Goal: Task Accomplishment & Management: Manage account settings

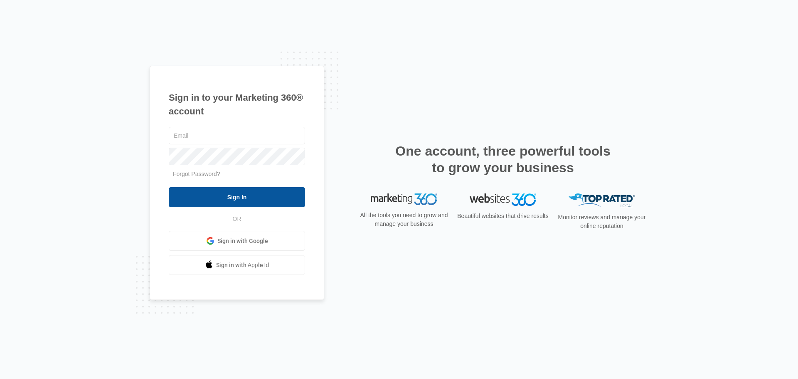
type input "[EMAIL_ADDRESS][DOMAIN_NAME]"
click at [250, 197] on input "Sign In" at bounding box center [237, 197] width 136 height 20
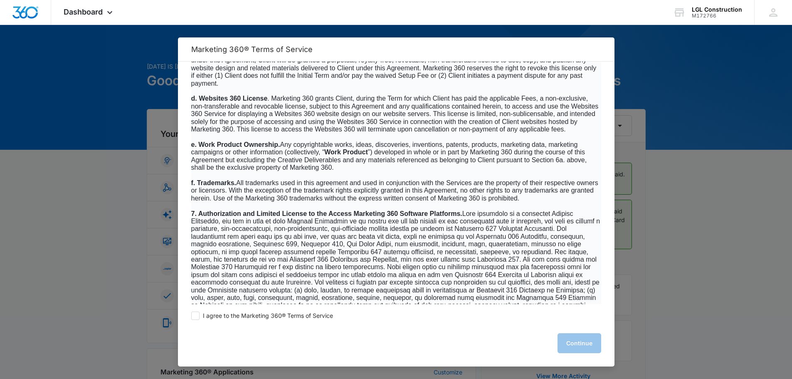
scroll to position [5325, 0]
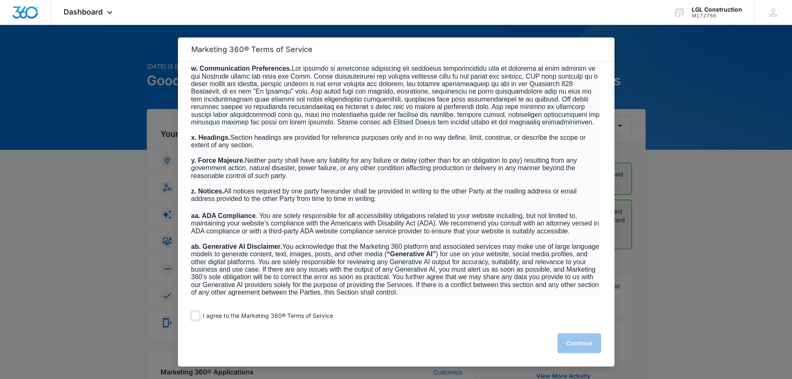
click at [240, 317] on span "I agree to the Marketing 360® Terms of Service" at bounding box center [268, 316] width 130 height 8
click at [200, 317] on input "I agree to the Marketing 360® Terms of Service" at bounding box center [195, 315] width 8 height 8
checkbox input "true"
click at [580, 342] on button "Continue" at bounding box center [580, 343] width 44 height 20
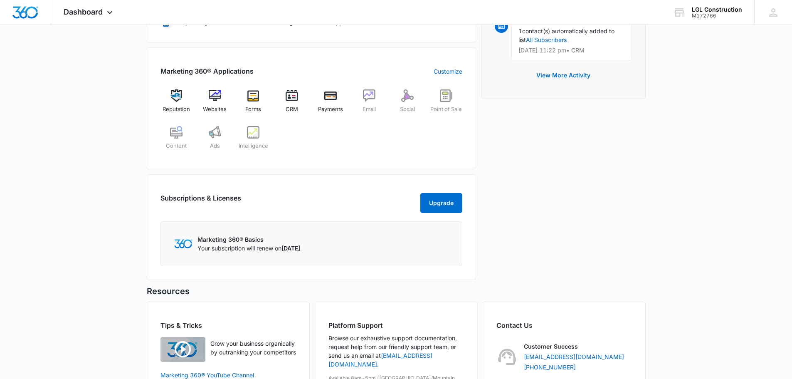
scroll to position [333, 0]
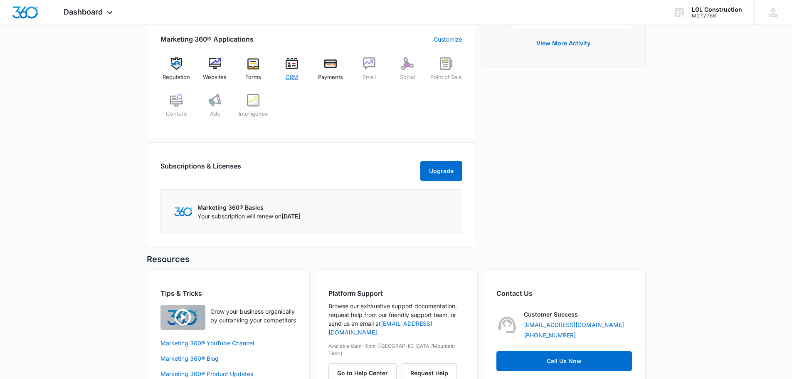
click at [292, 76] on span "CRM" at bounding box center [292, 77] width 12 height 8
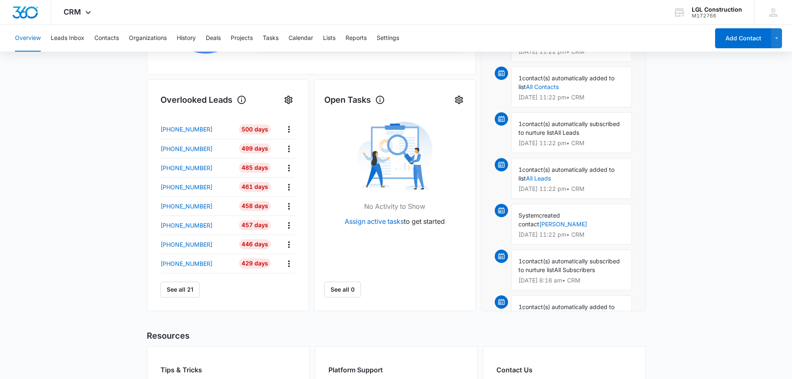
scroll to position [249, 0]
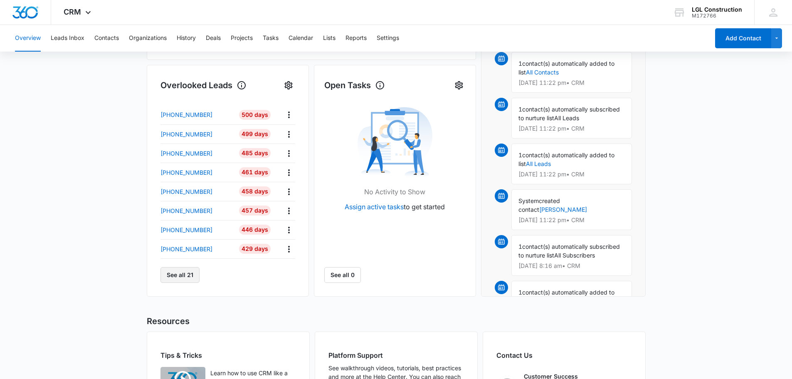
click at [170, 279] on button "See all 21" at bounding box center [180, 275] width 39 height 16
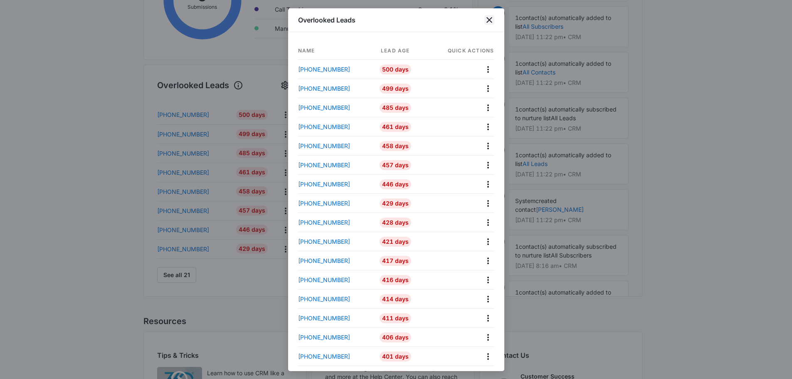
click at [491, 20] on icon "close" at bounding box center [489, 20] width 10 height 10
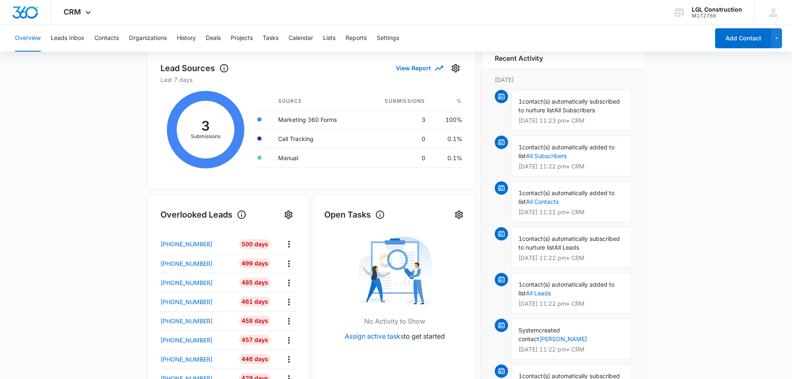
scroll to position [125, 0]
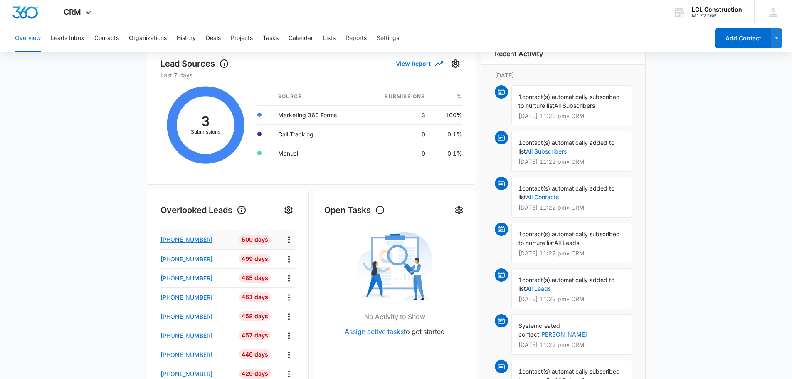
click at [190, 242] on p "[PHONE_NUMBER]" at bounding box center [187, 239] width 52 height 9
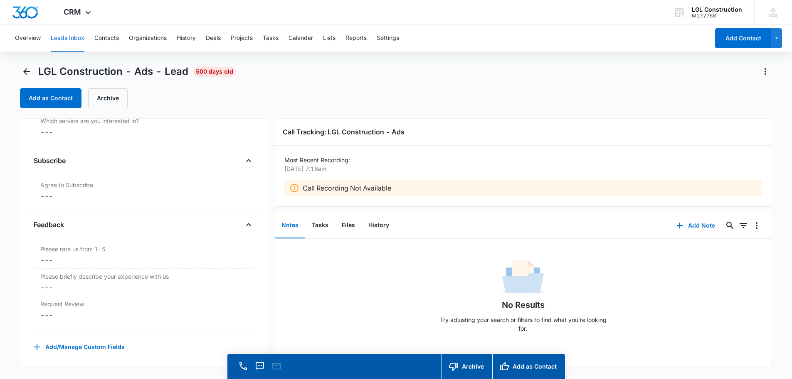
scroll to position [800, 0]
